Goal: Navigation & Orientation: Find specific page/section

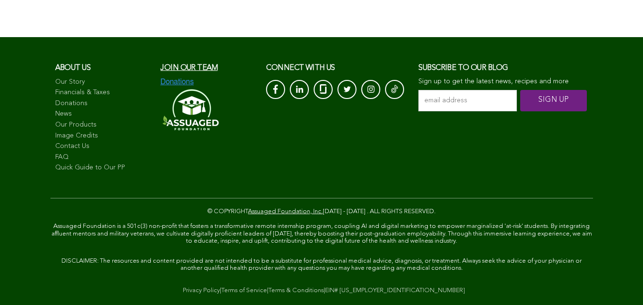
scroll to position [1760, 0]
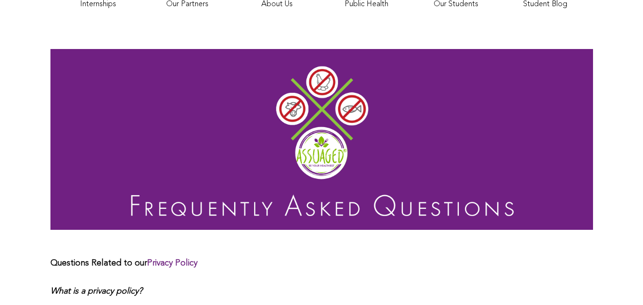
scroll to position [165, 0]
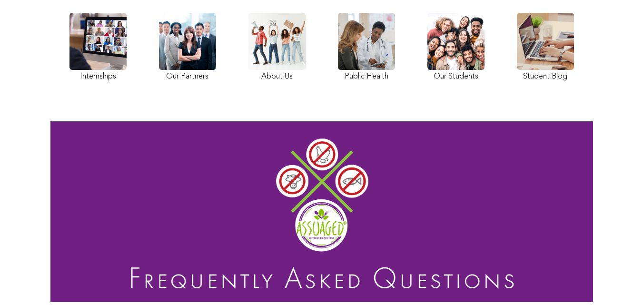
click at [218, 93] on div "Internships Our Partners About Us Public Health Our Students Student Blog" at bounding box center [322, 48] width 514 height 90
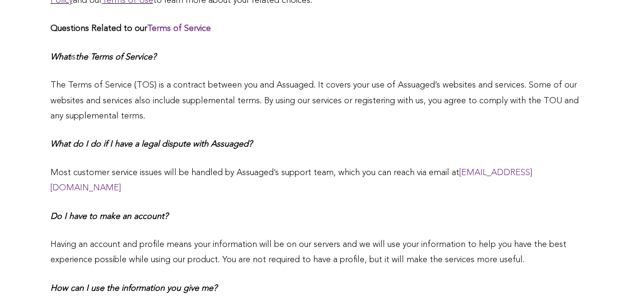
scroll to position [1027, 0]
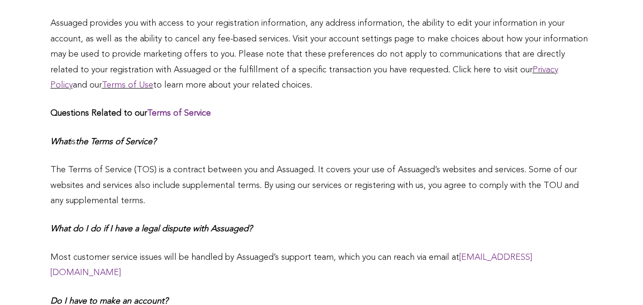
click at [158, 118] on link "Terms of Service" at bounding box center [179, 113] width 64 height 9
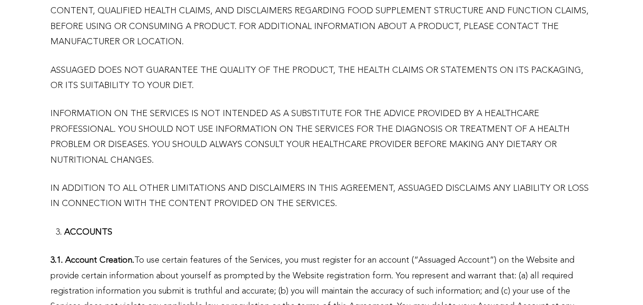
scroll to position [984, 0]
